Goal: Task Accomplishment & Management: Manage account settings

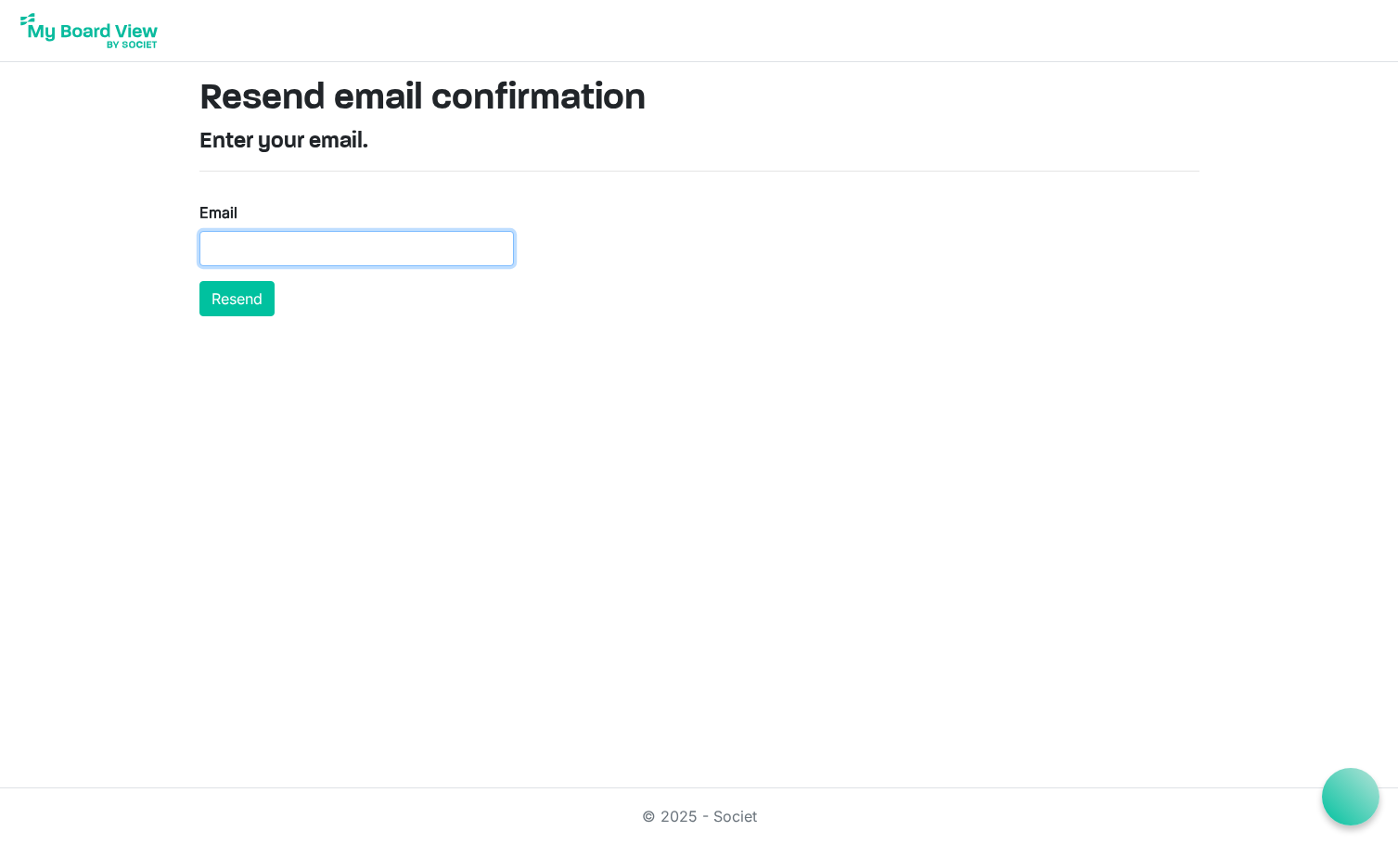
click at [402, 256] on input "Email" at bounding box center [356, 248] width 315 height 35
paste input "tjelke@tjelke.com"
type input "tjelke@tjelke.com"
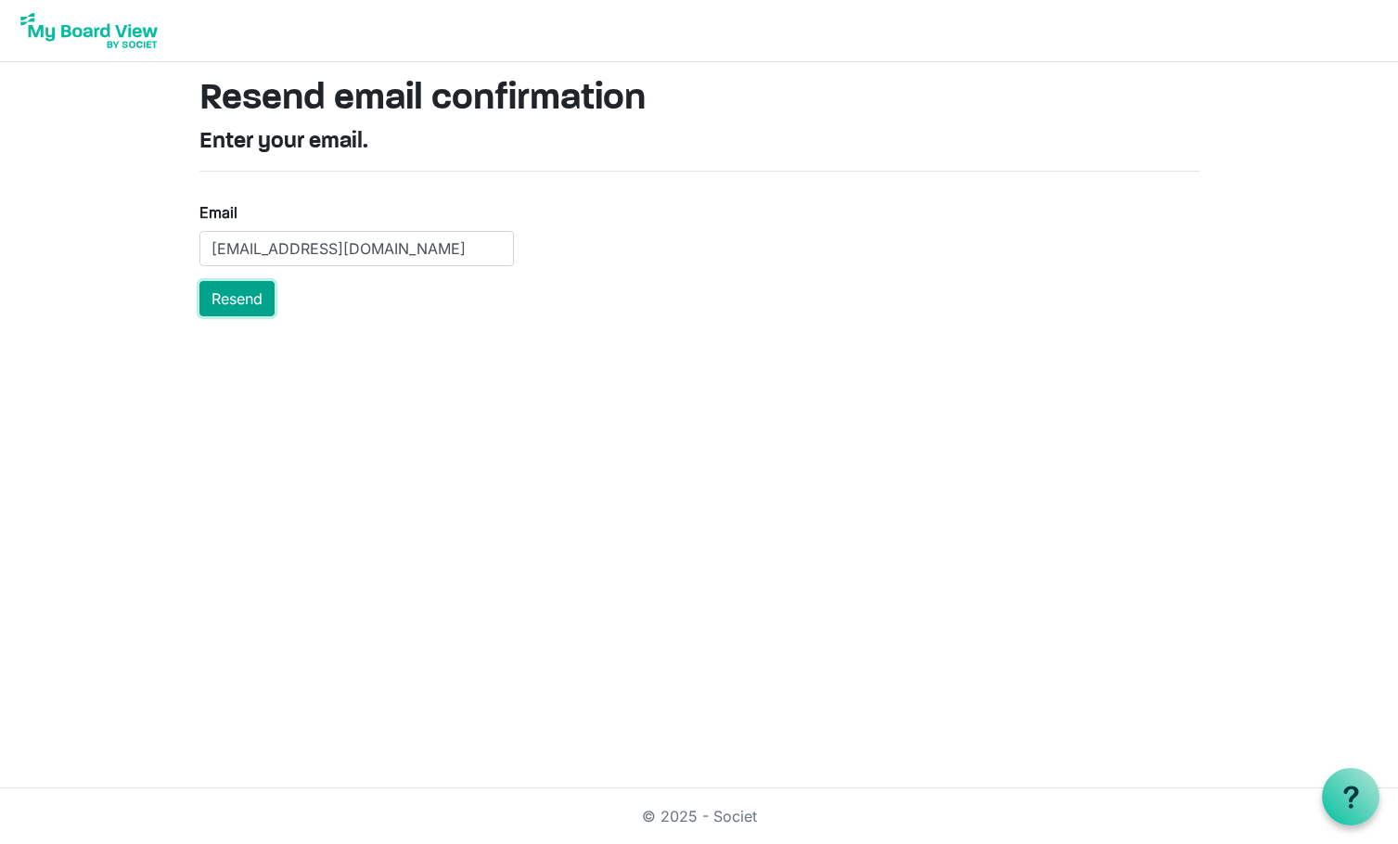
click at [244, 306] on button "Resend" at bounding box center [236, 298] width 75 height 35
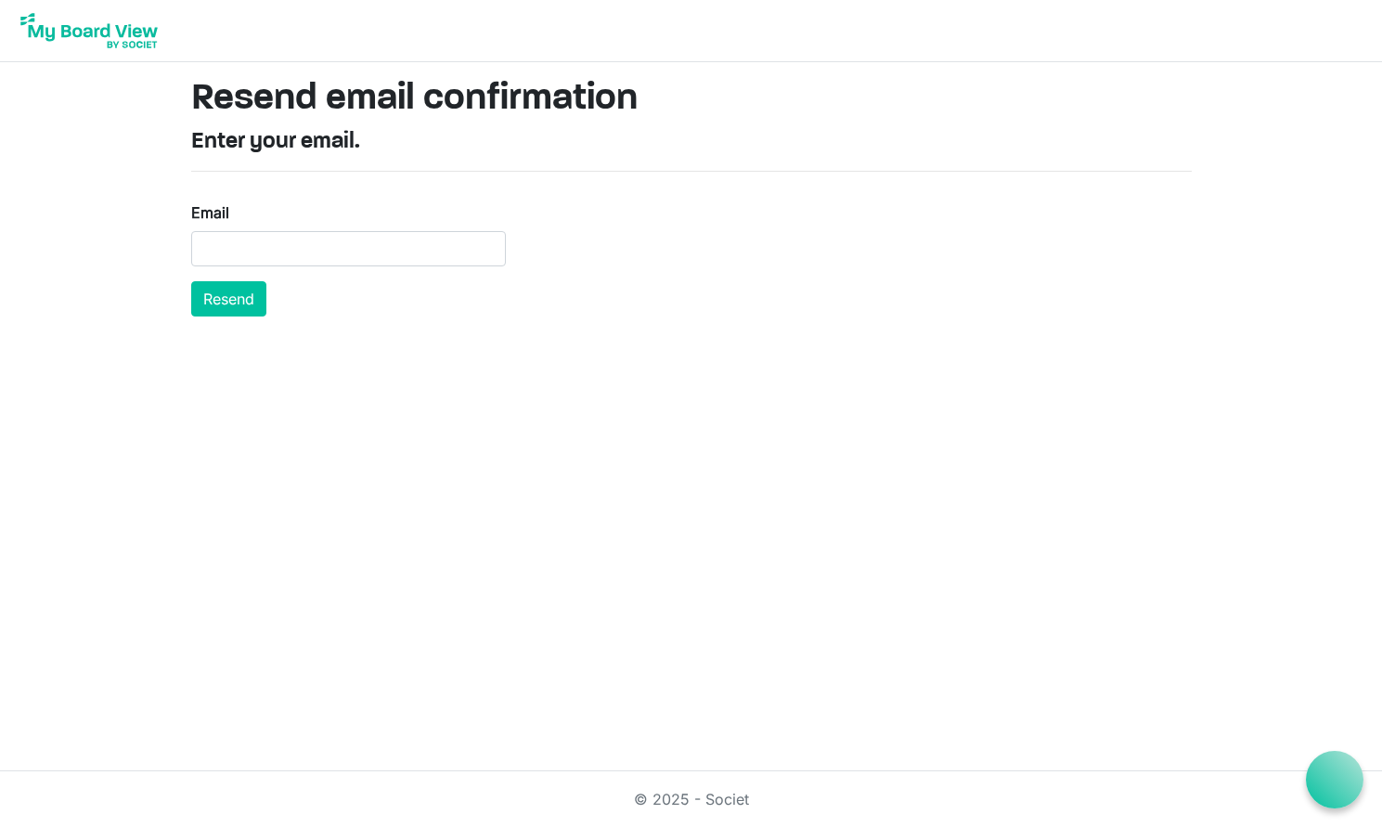
click at [349, 248] on input "Email" at bounding box center [348, 248] width 315 height 35
type input "[EMAIL_ADDRESS][DOMAIN_NAME]"
click at [247, 302] on button "Resend" at bounding box center [228, 298] width 75 height 35
